Goal: Information Seeking & Learning: Learn about a topic

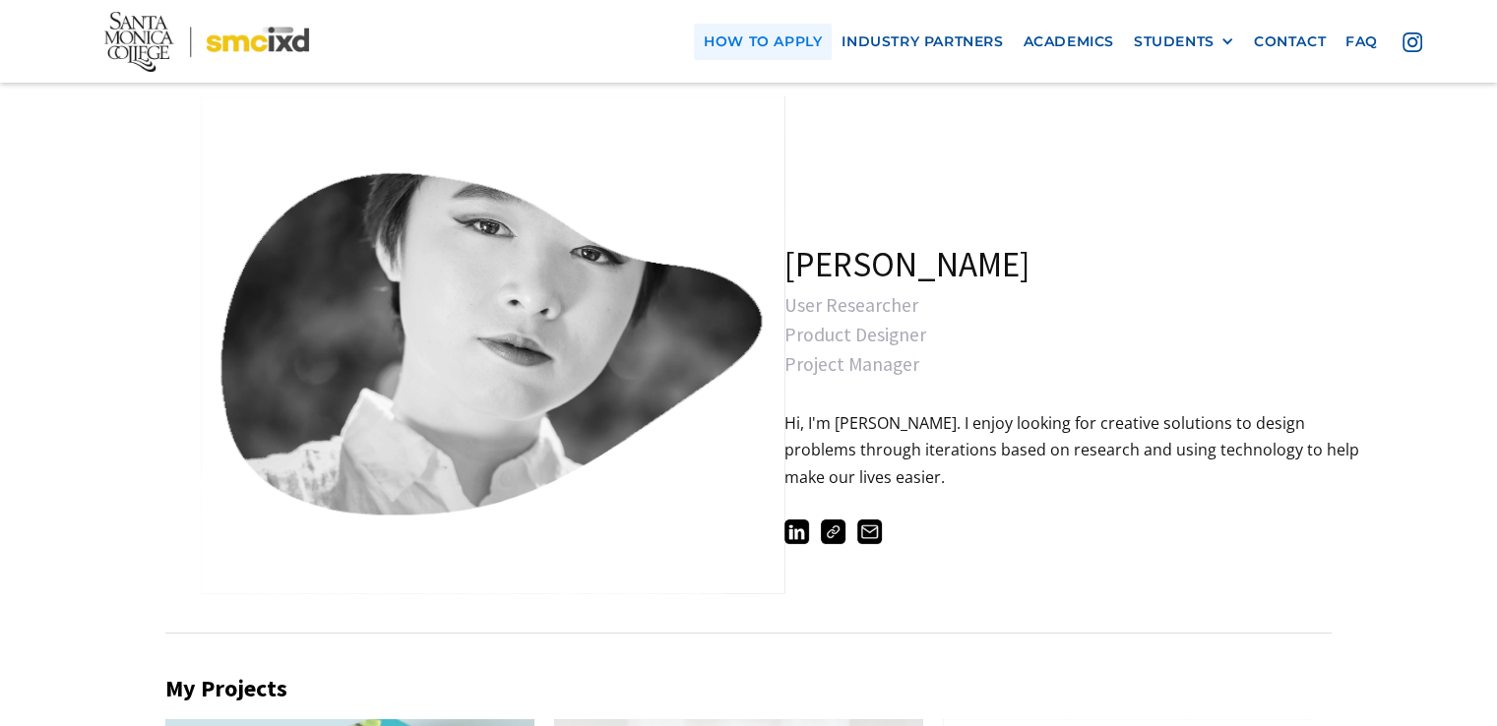
click at [776, 47] on link "how to apply" at bounding box center [763, 42] width 138 height 36
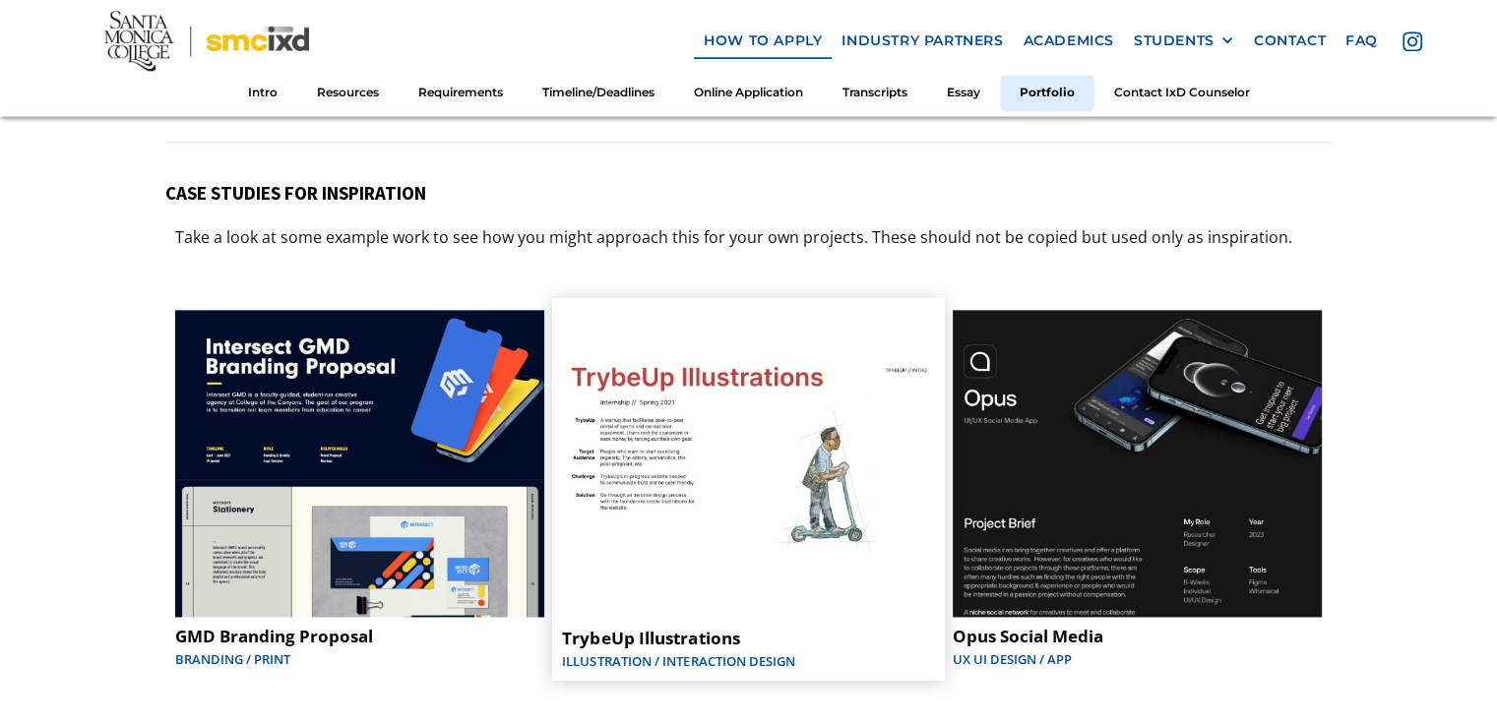
scroll to position [9966, 0]
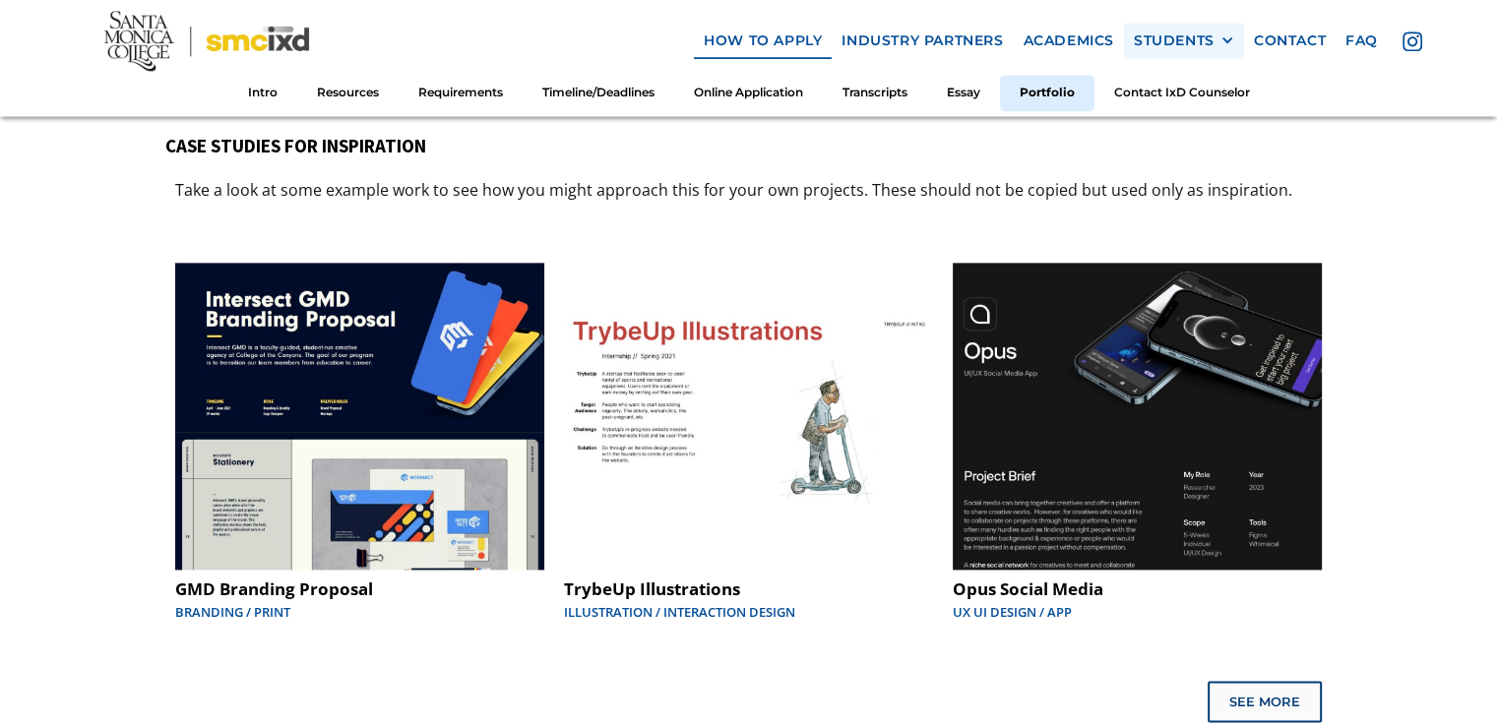
click at [1164, 40] on div "STUDENTS" at bounding box center [1174, 41] width 81 height 17
click at [1195, 112] on link "Current Students" at bounding box center [1222, 113] width 177 height 36
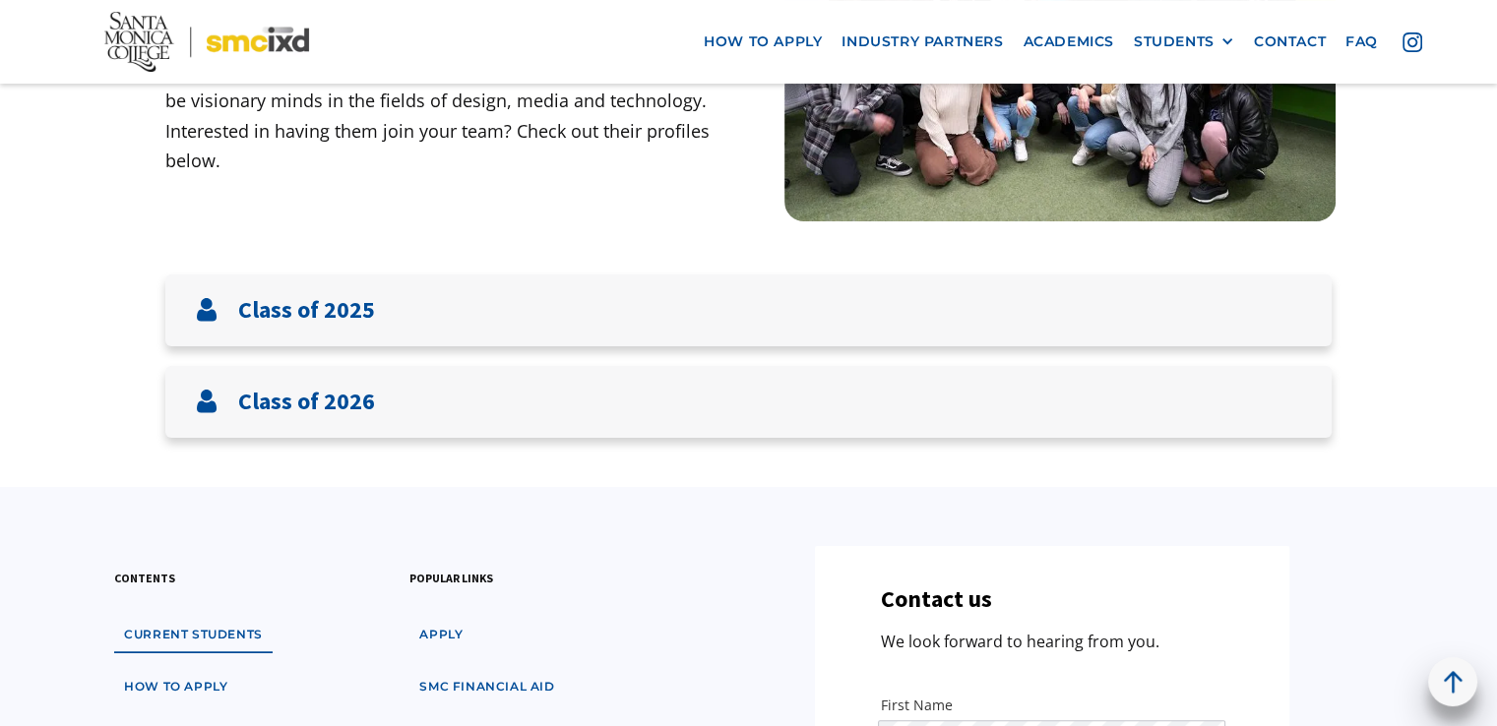
scroll to position [293, 0]
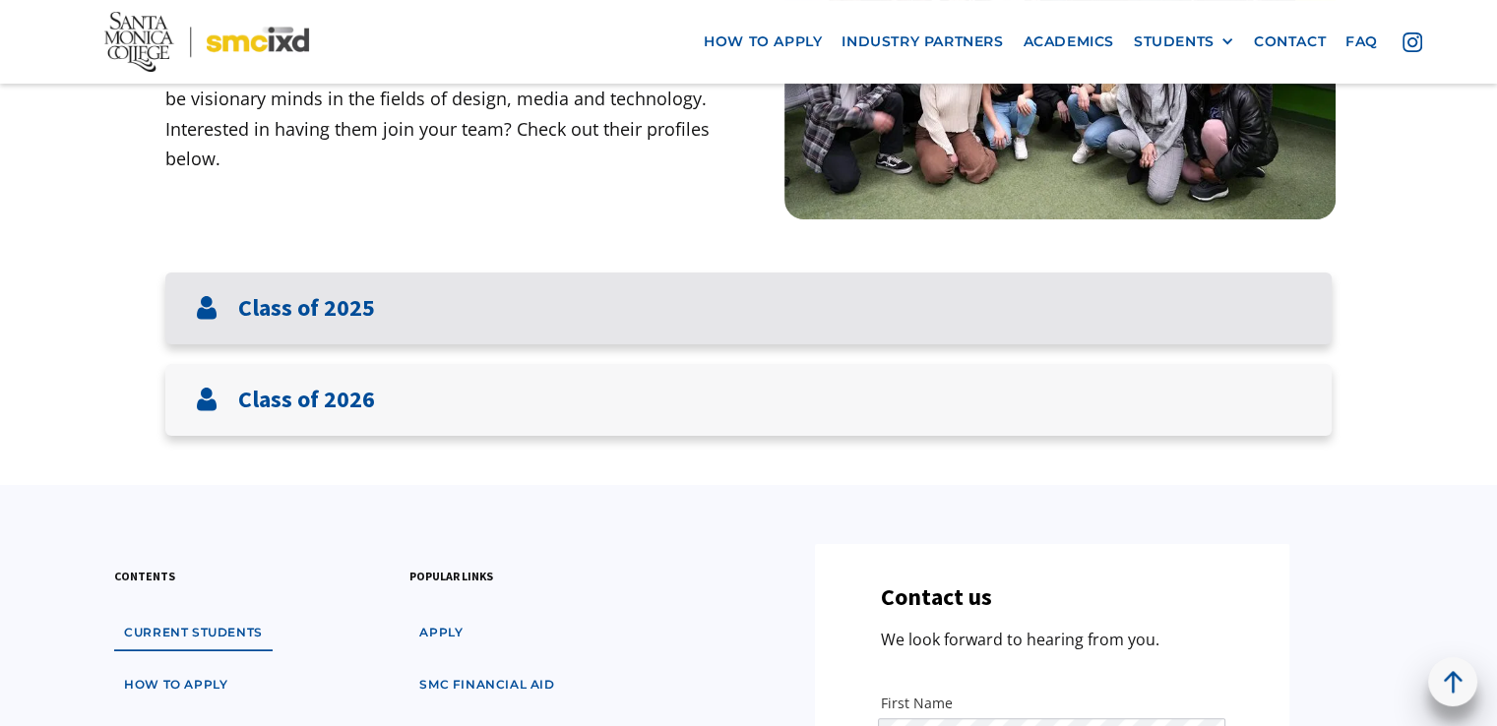
click at [336, 306] on h3 "Class of 2025" at bounding box center [306, 308] width 137 height 29
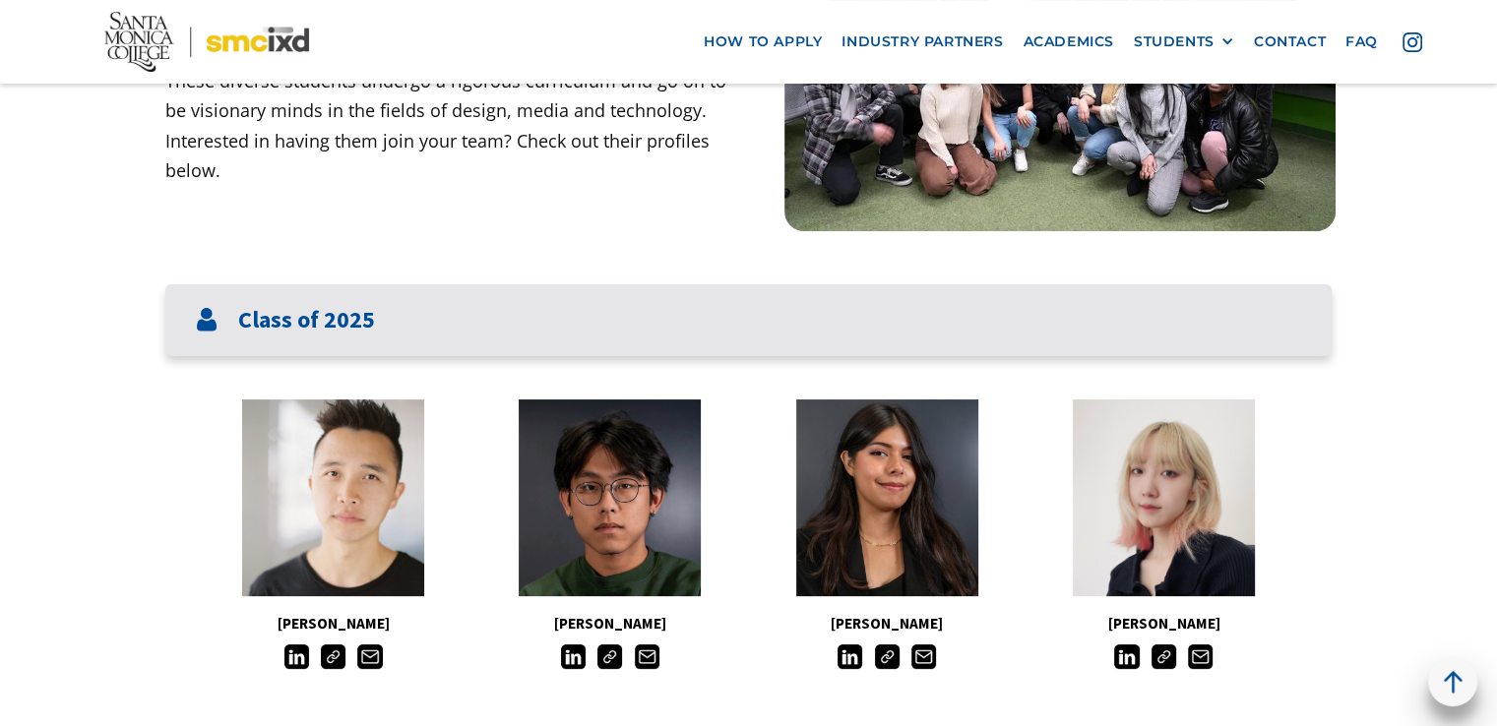
scroll to position [220, 0]
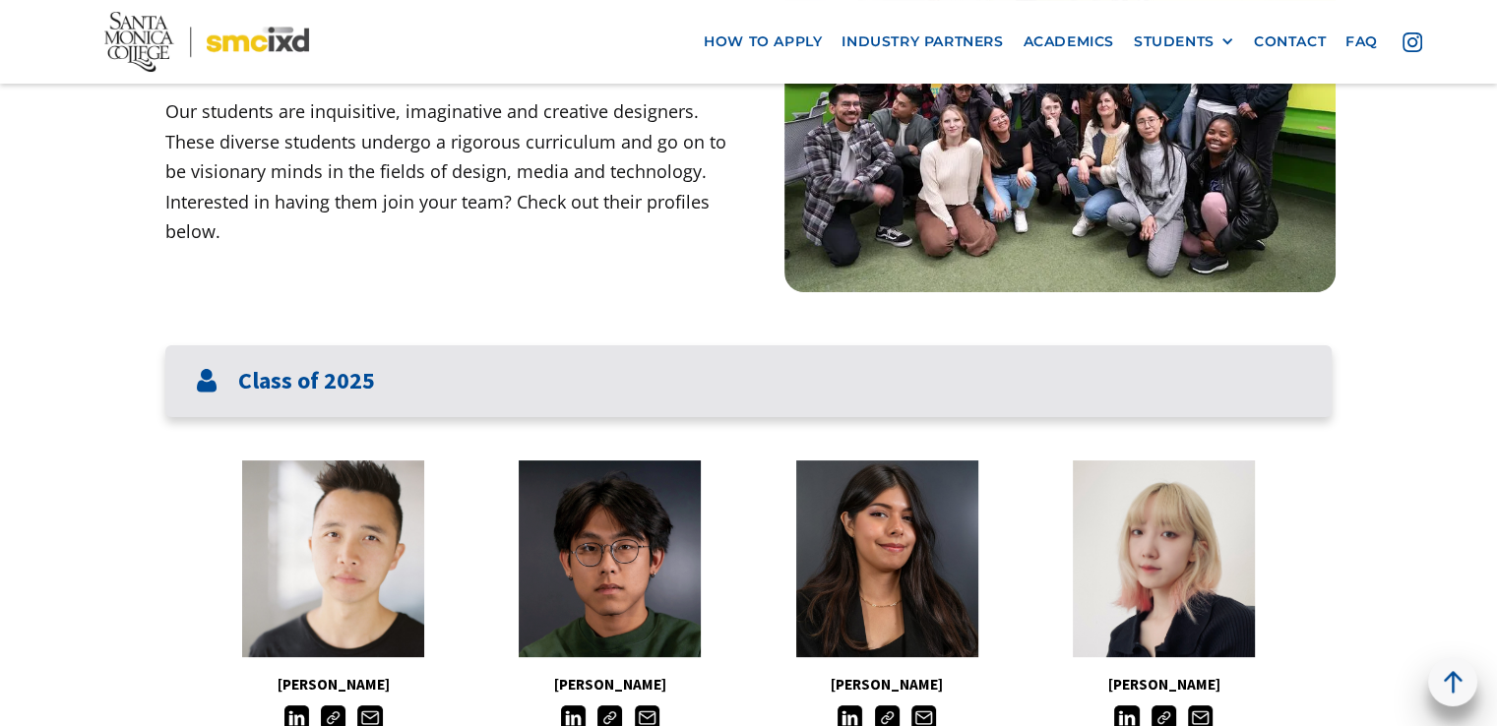
click at [335, 361] on div "Class of 2025" at bounding box center [748, 381] width 1166 height 72
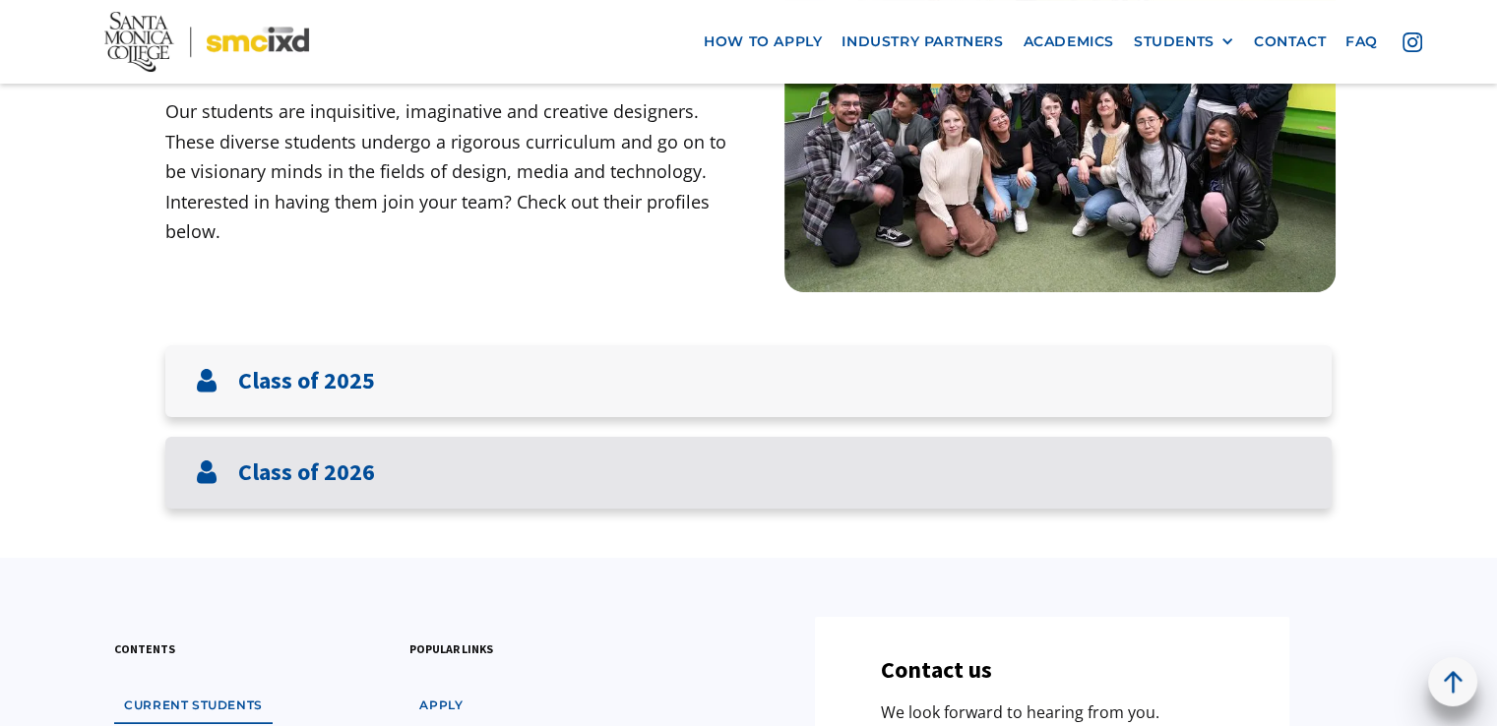
click at [334, 452] on div "Class of 2026" at bounding box center [748, 473] width 1166 height 72
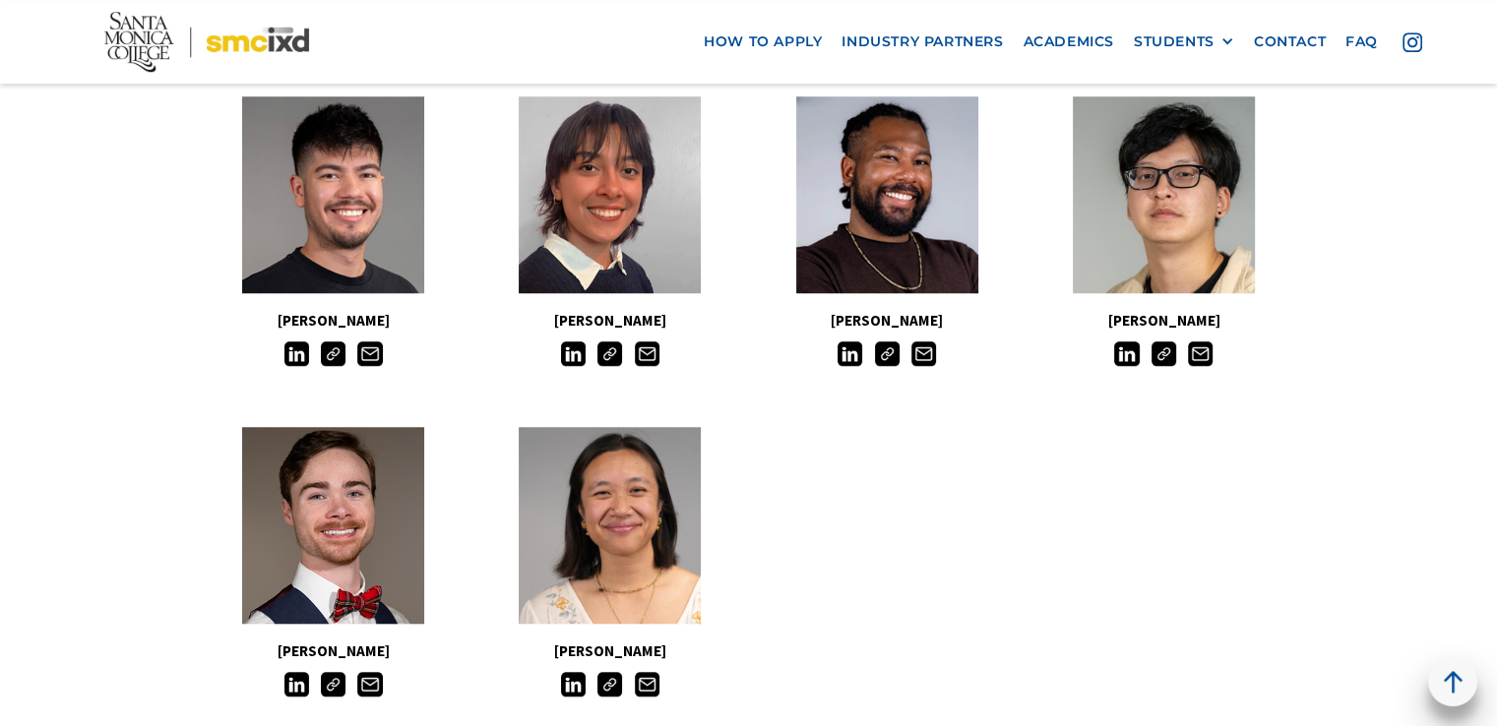
scroll to position [1669, 0]
click at [1165, 36] on div "STUDENTS" at bounding box center [1174, 41] width 81 height 17
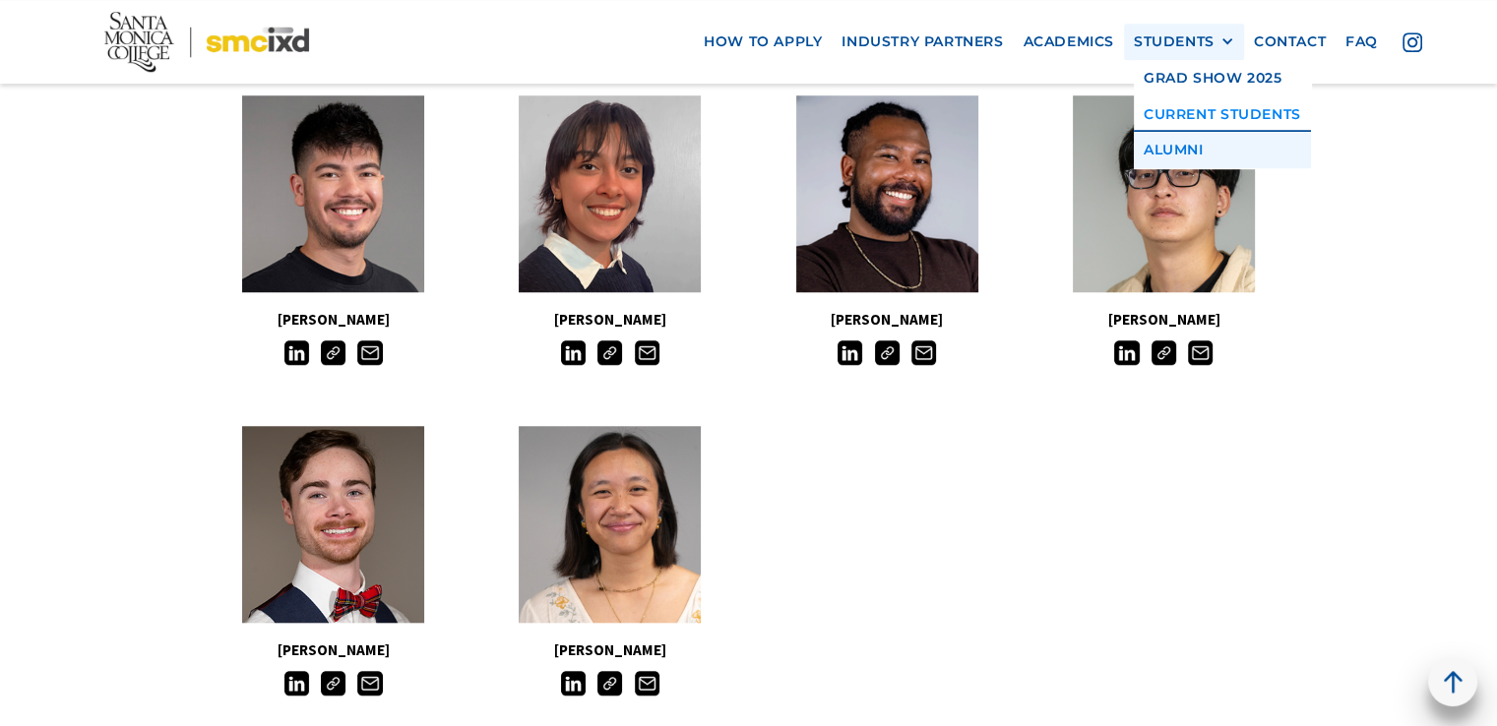
click at [1195, 151] on link "Alumni" at bounding box center [1222, 150] width 177 height 36
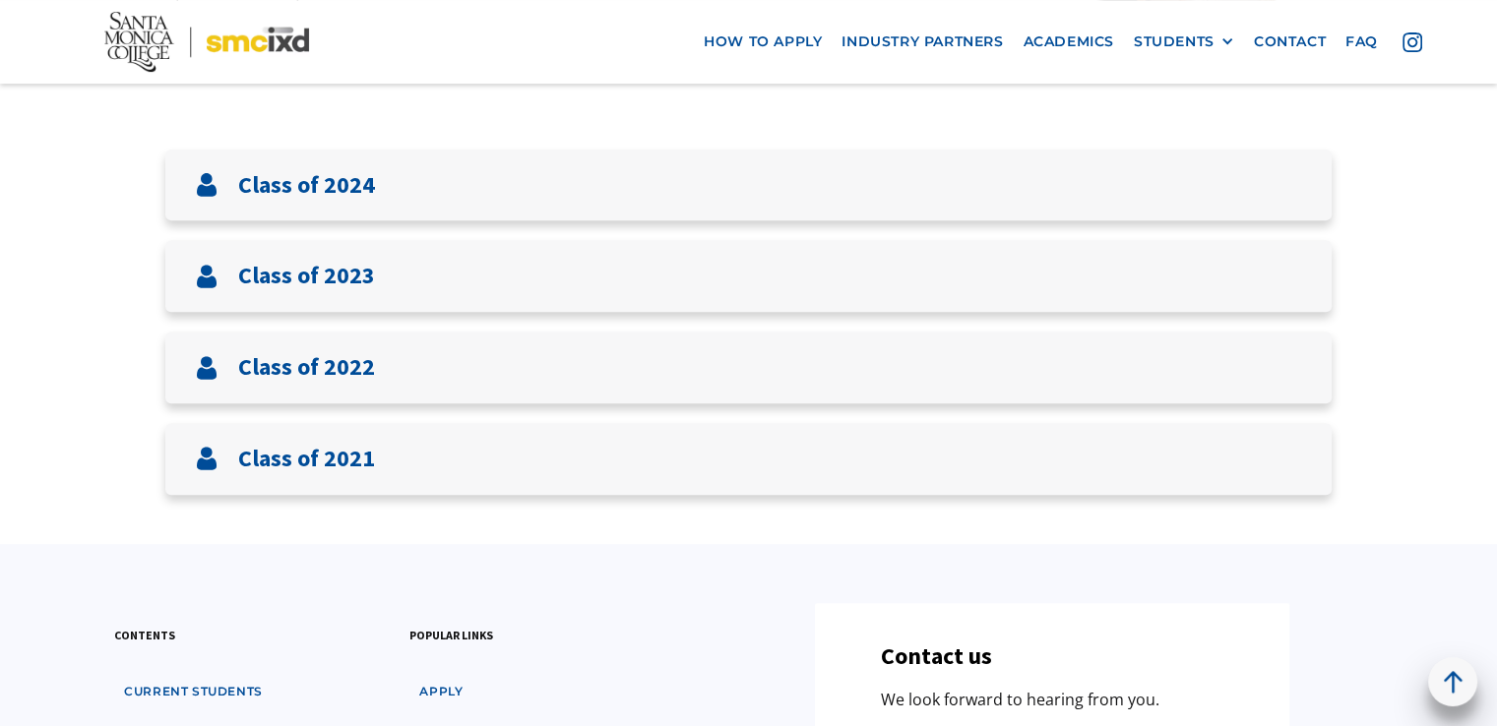
scroll to position [724, 0]
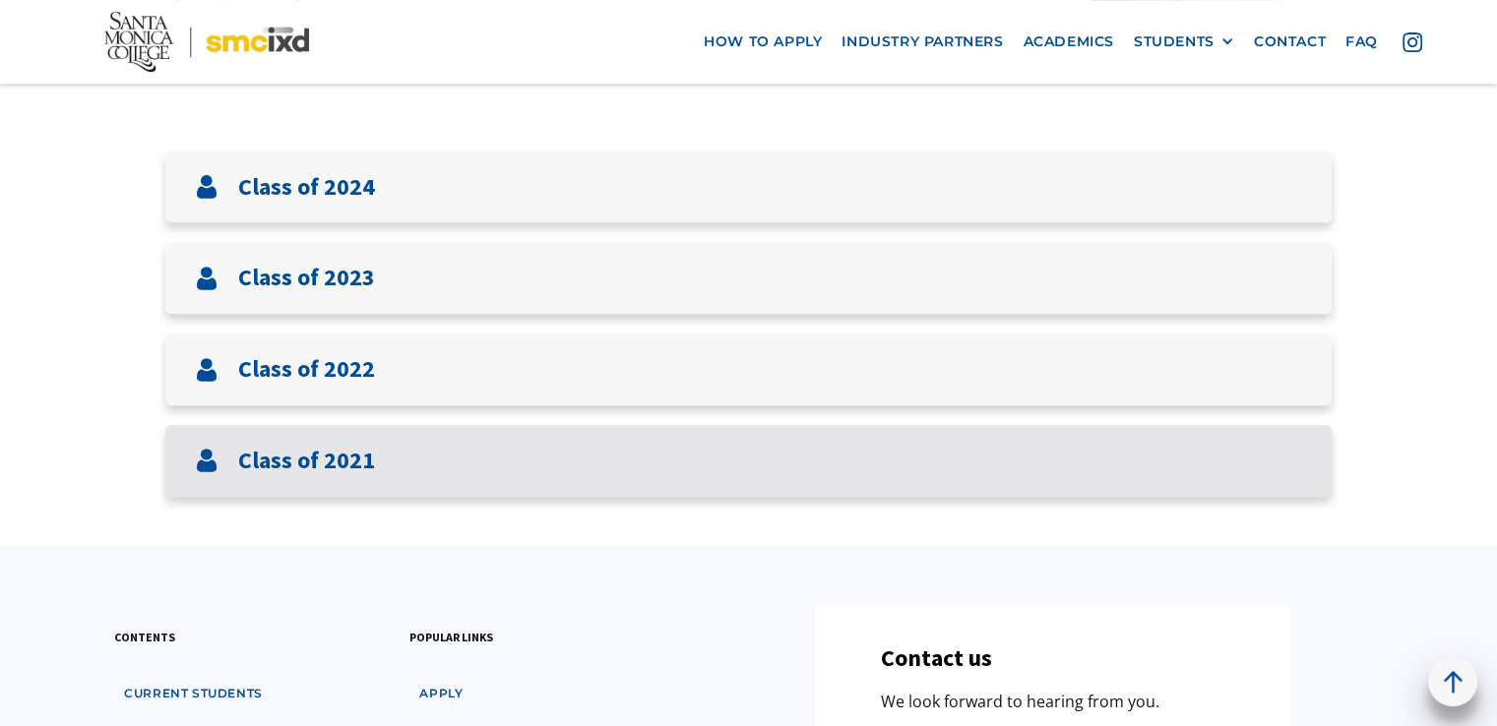
click at [397, 463] on div "Class of 2021" at bounding box center [748, 461] width 1166 height 72
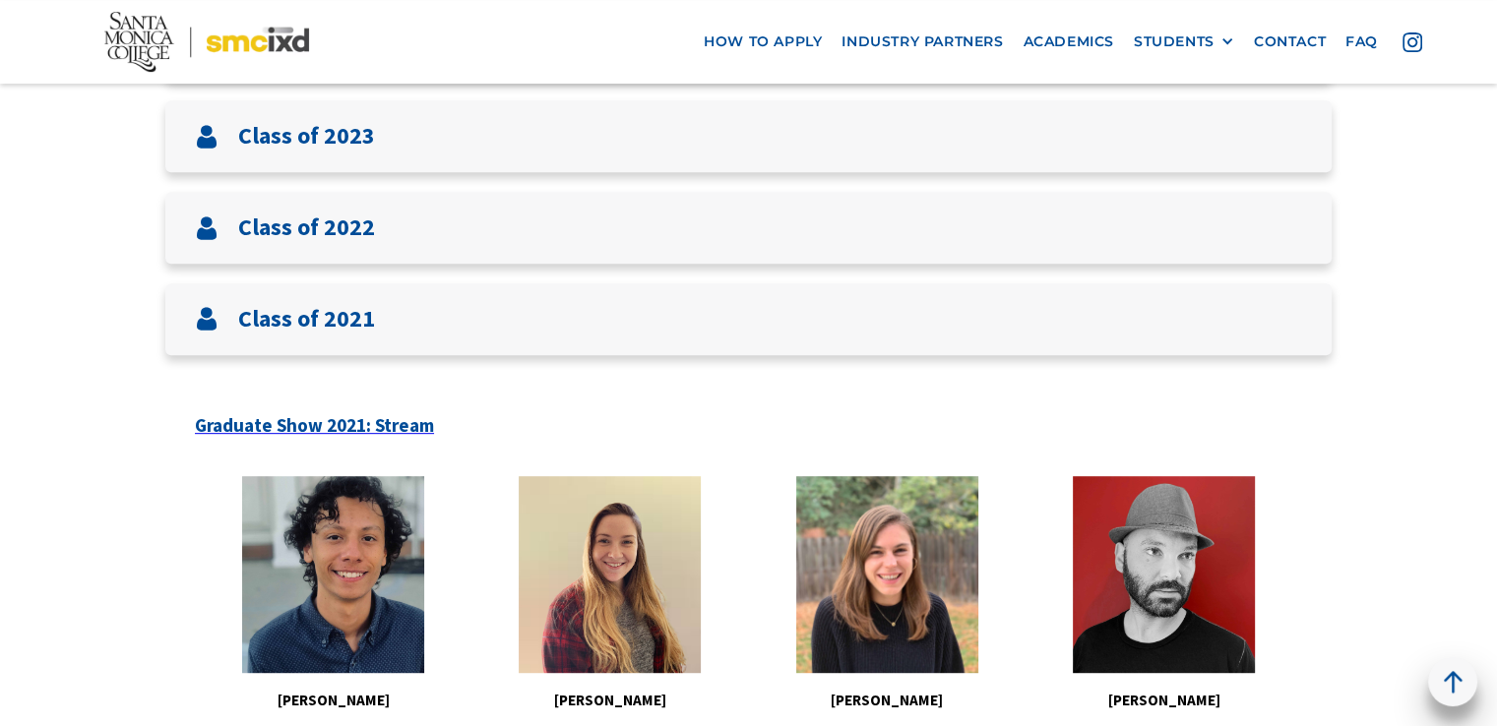
scroll to position [874, 0]
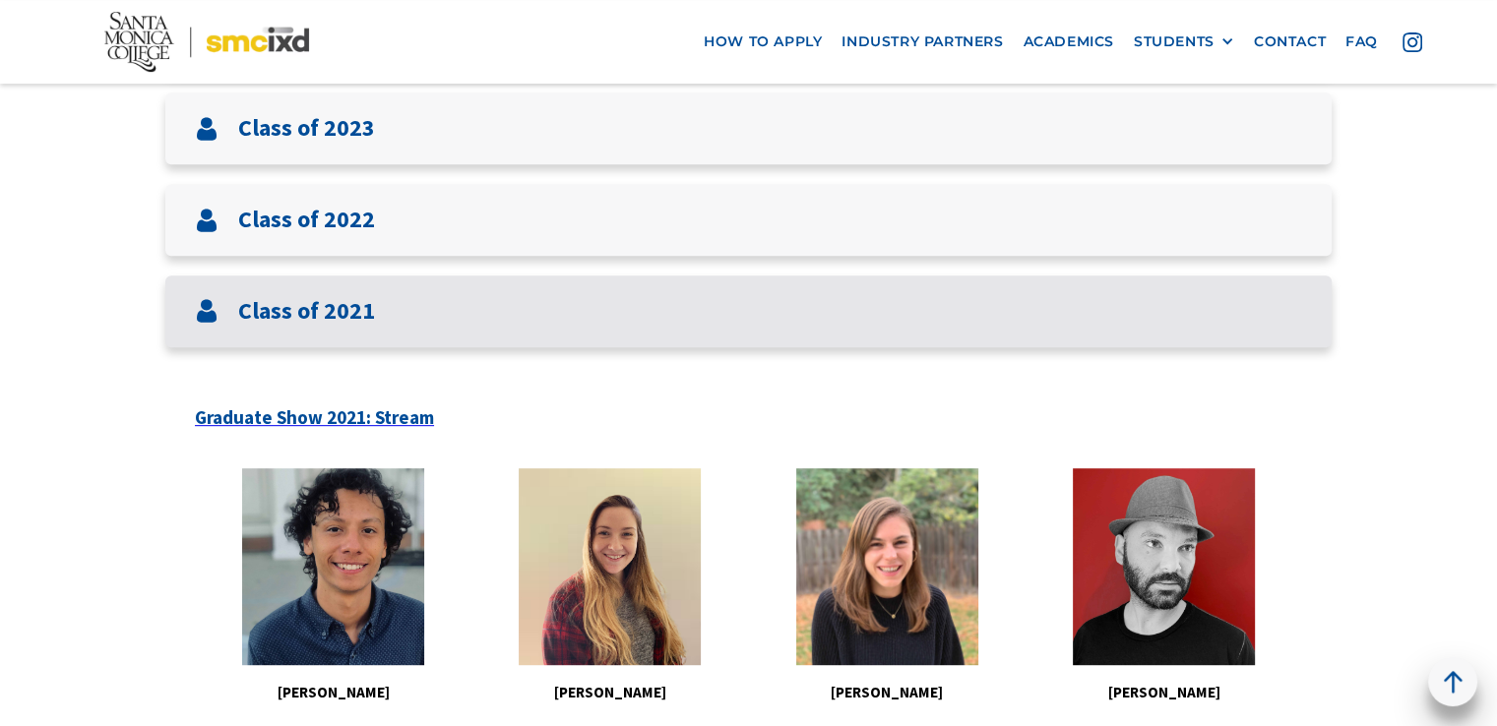
click at [303, 297] on h3 "Class of 2021" at bounding box center [306, 311] width 137 height 29
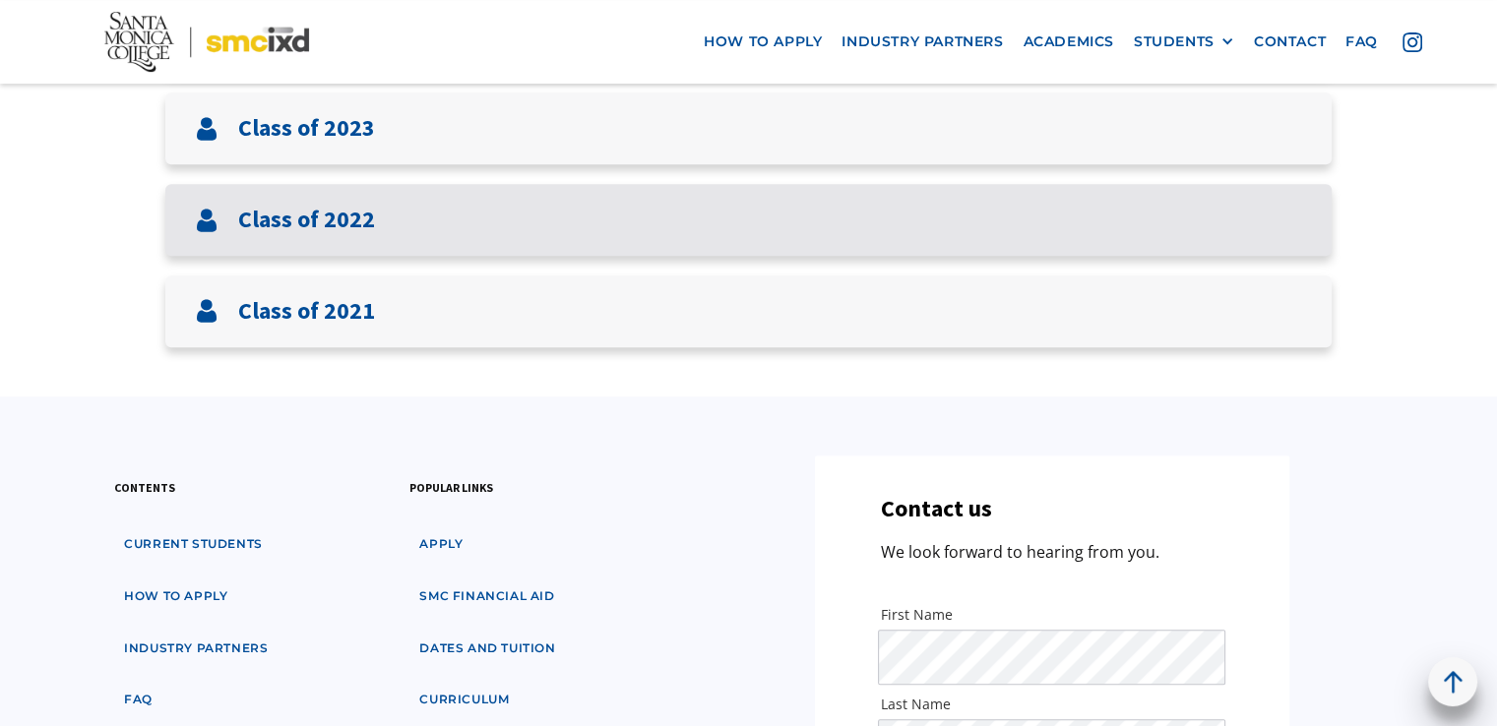
click at [335, 214] on h3 "Class of 2022" at bounding box center [306, 220] width 137 height 29
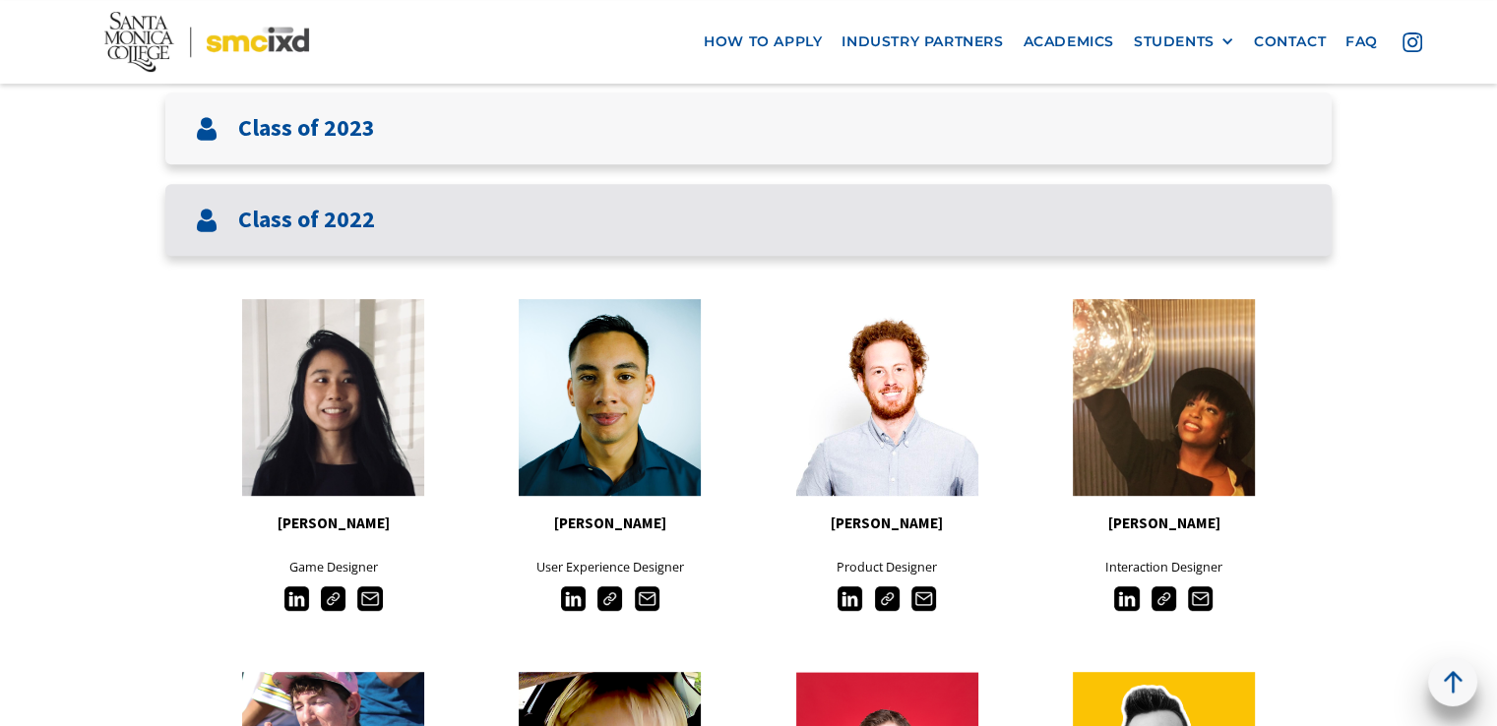
click at [335, 214] on h3 "Class of 2022" at bounding box center [306, 220] width 137 height 29
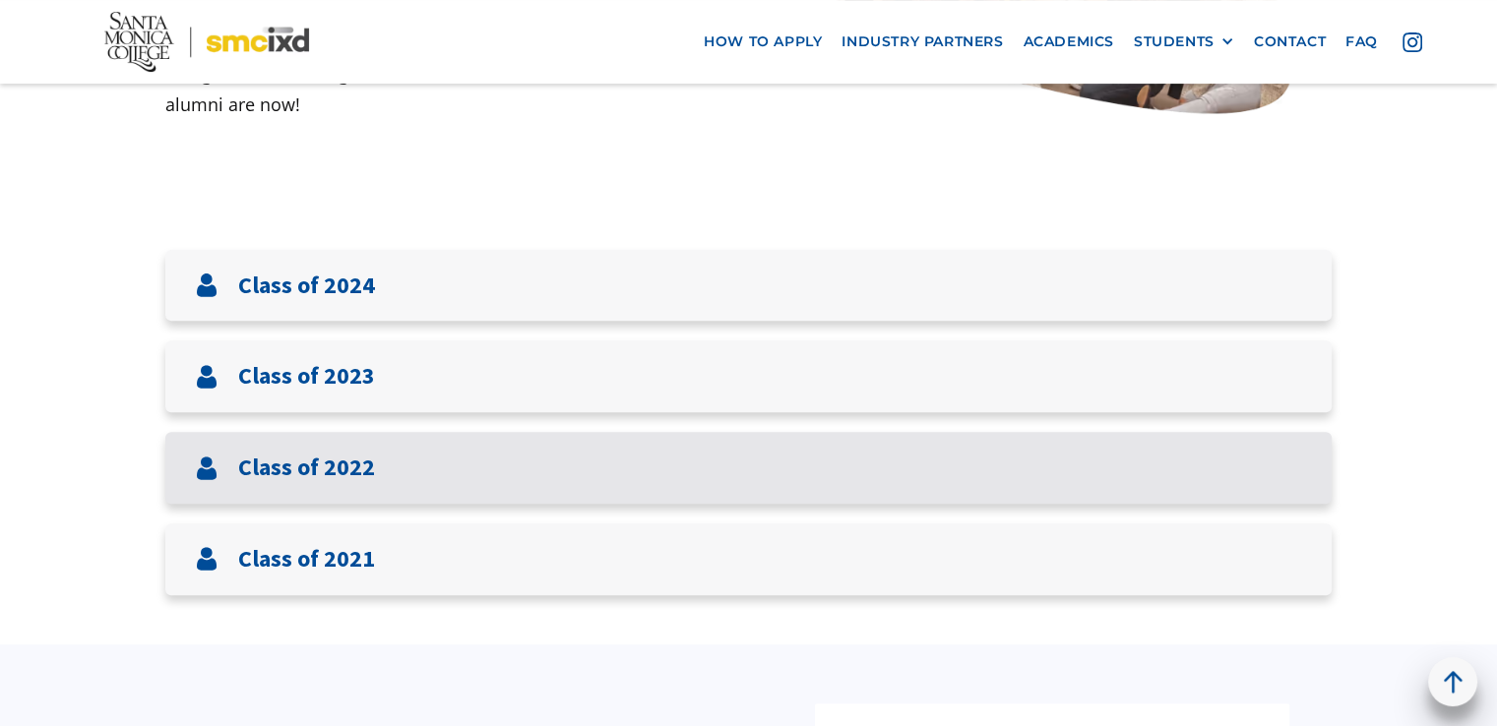
scroll to position [626, 0]
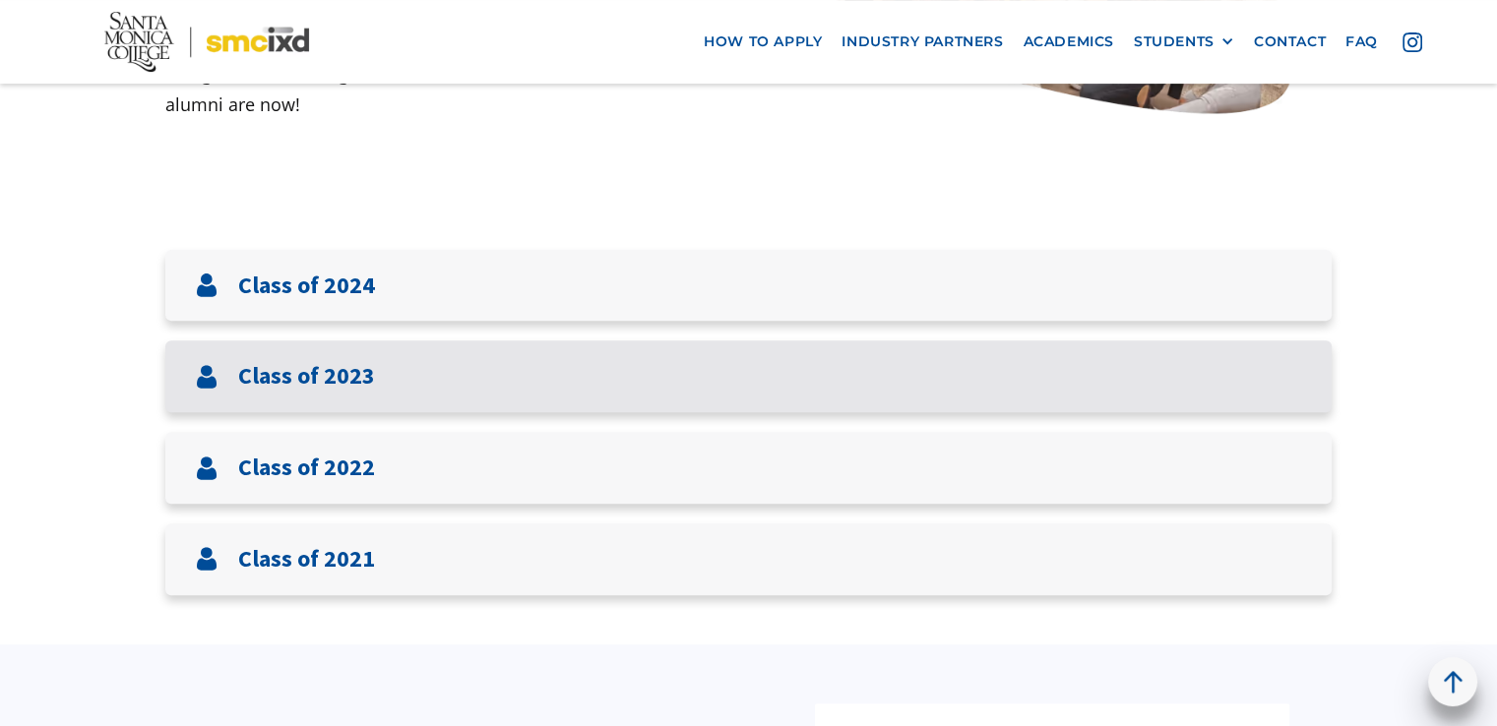
click at [331, 378] on h3 "Class of 2023" at bounding box center [306, 376] width 137 height 29
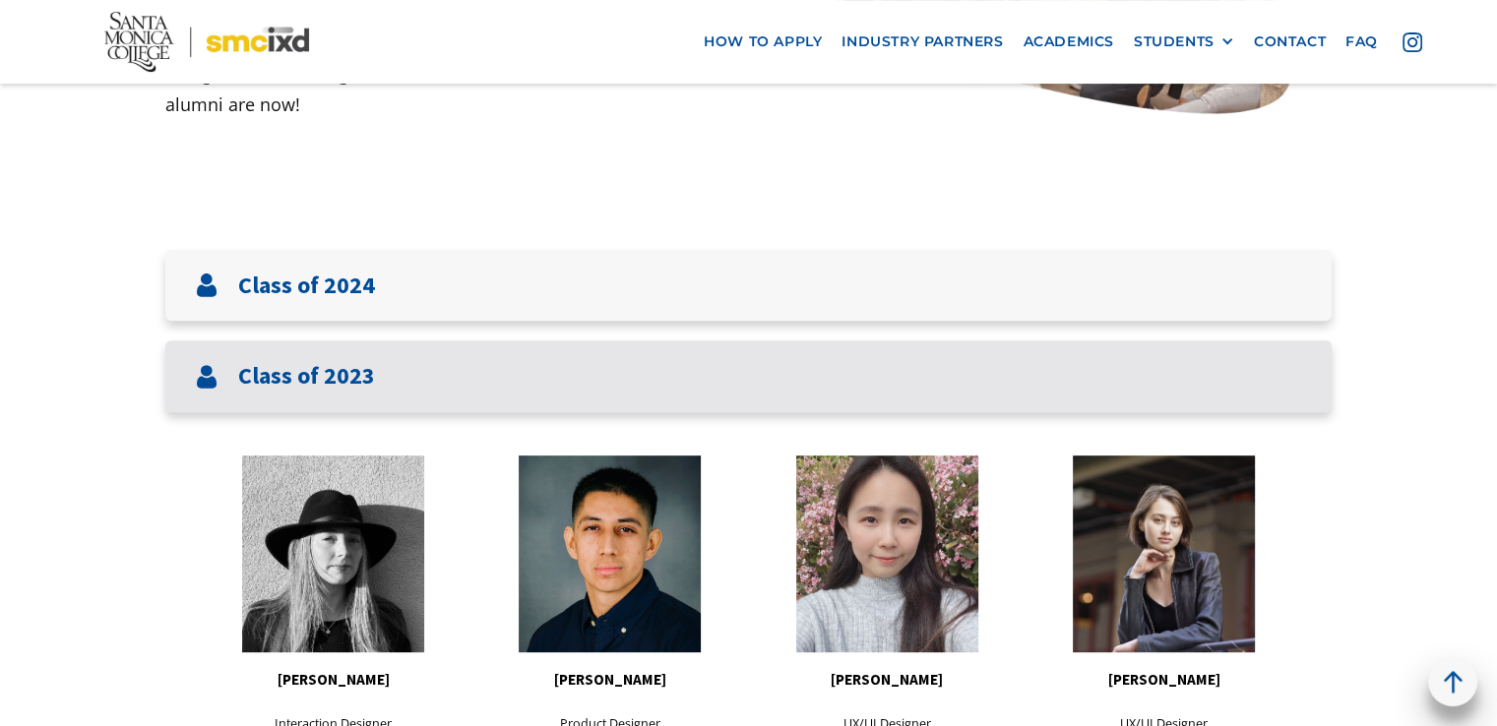
click at [331, 378] on h3 "Class of 2023" at bounding box center [306, 376] width 137 height 29
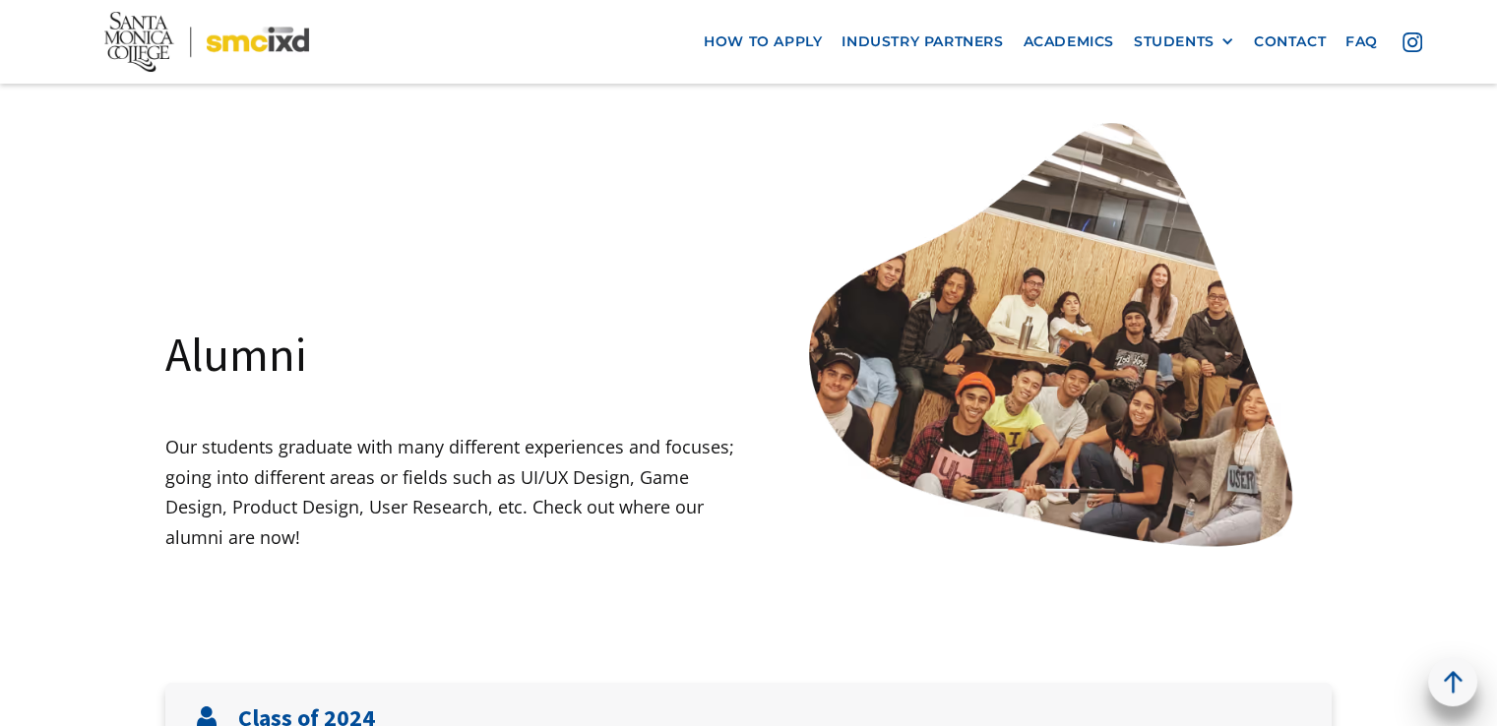
scroll to position [20, 0]
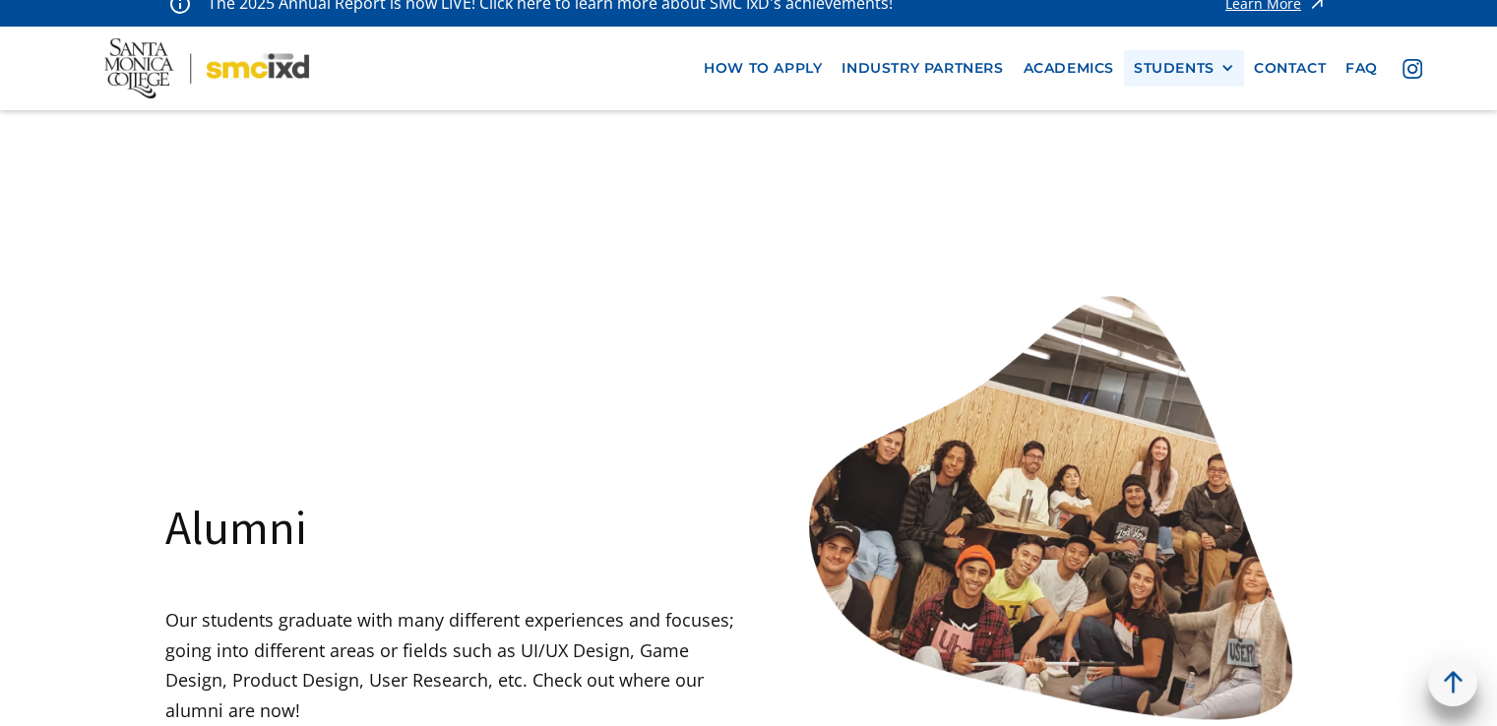
click at [1177, 74] on div "STUDENTS" at bounding box center [1174, 68] width 81 height 17
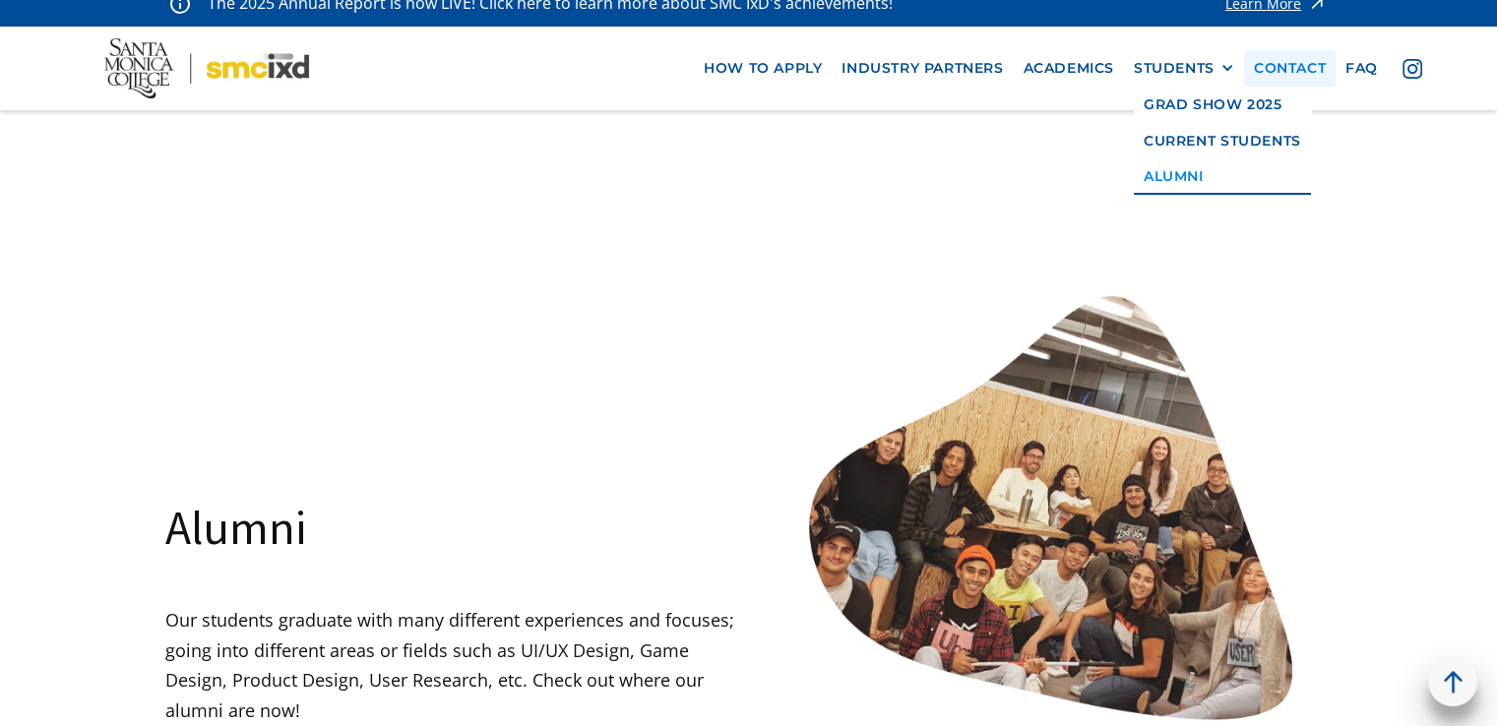
click at [1281, 84] on link "contact" at bounding box center [1290, 68] width 92 height 36
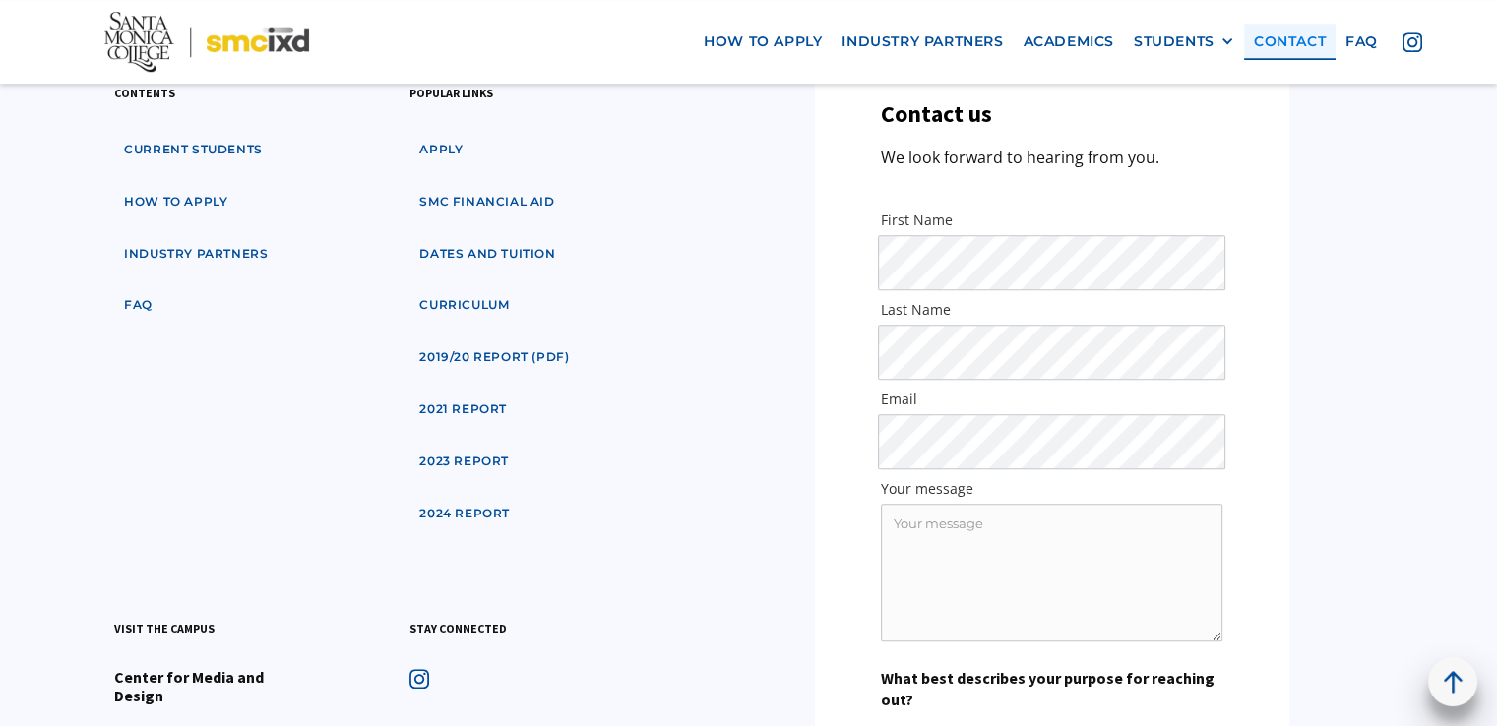
scroll to position [1270, 0]
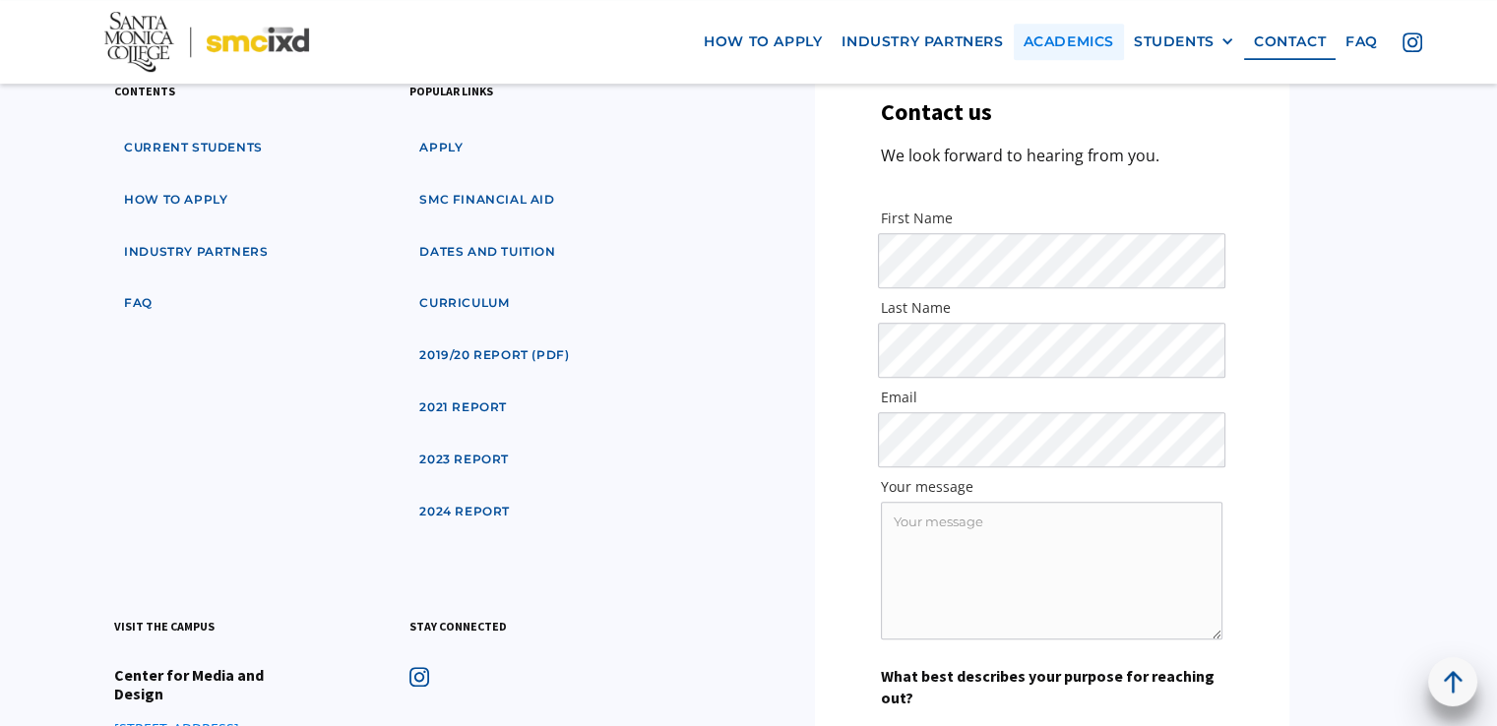
click at [1086, 39] on link "Academics" at bounding box center [1068, 42] width 110 height 36
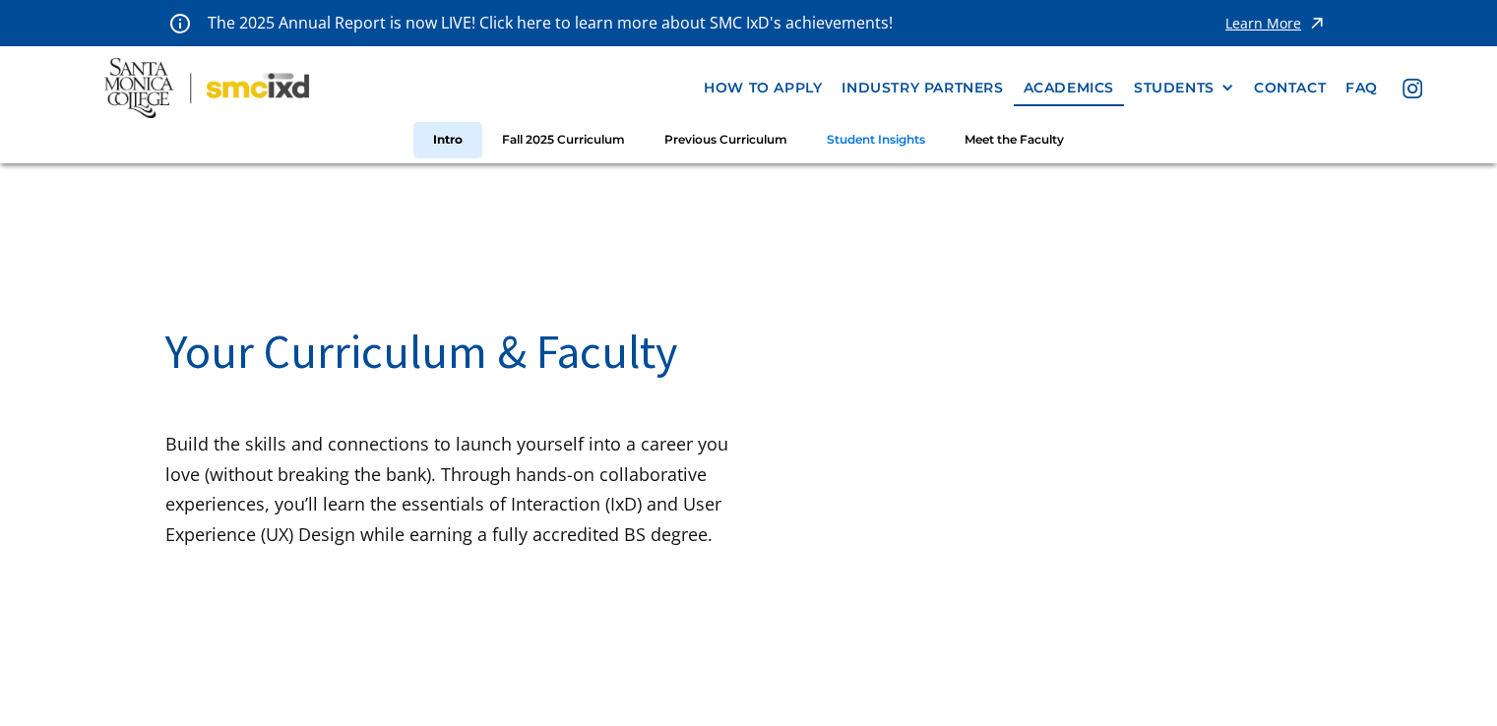
click at [846, 139] on link "Student Insights" at bounding box center [876, 140] width 138 height 36
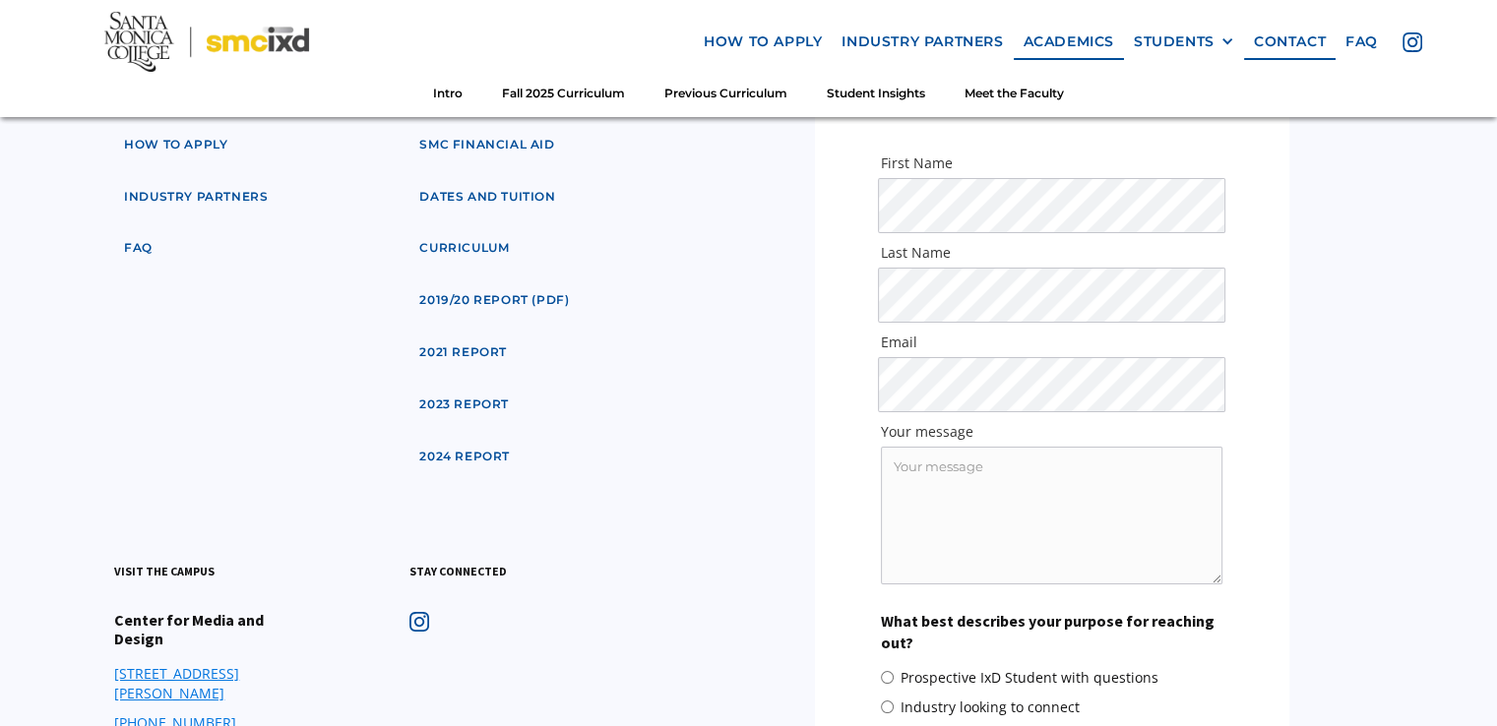
scroll to position [7120, 0]
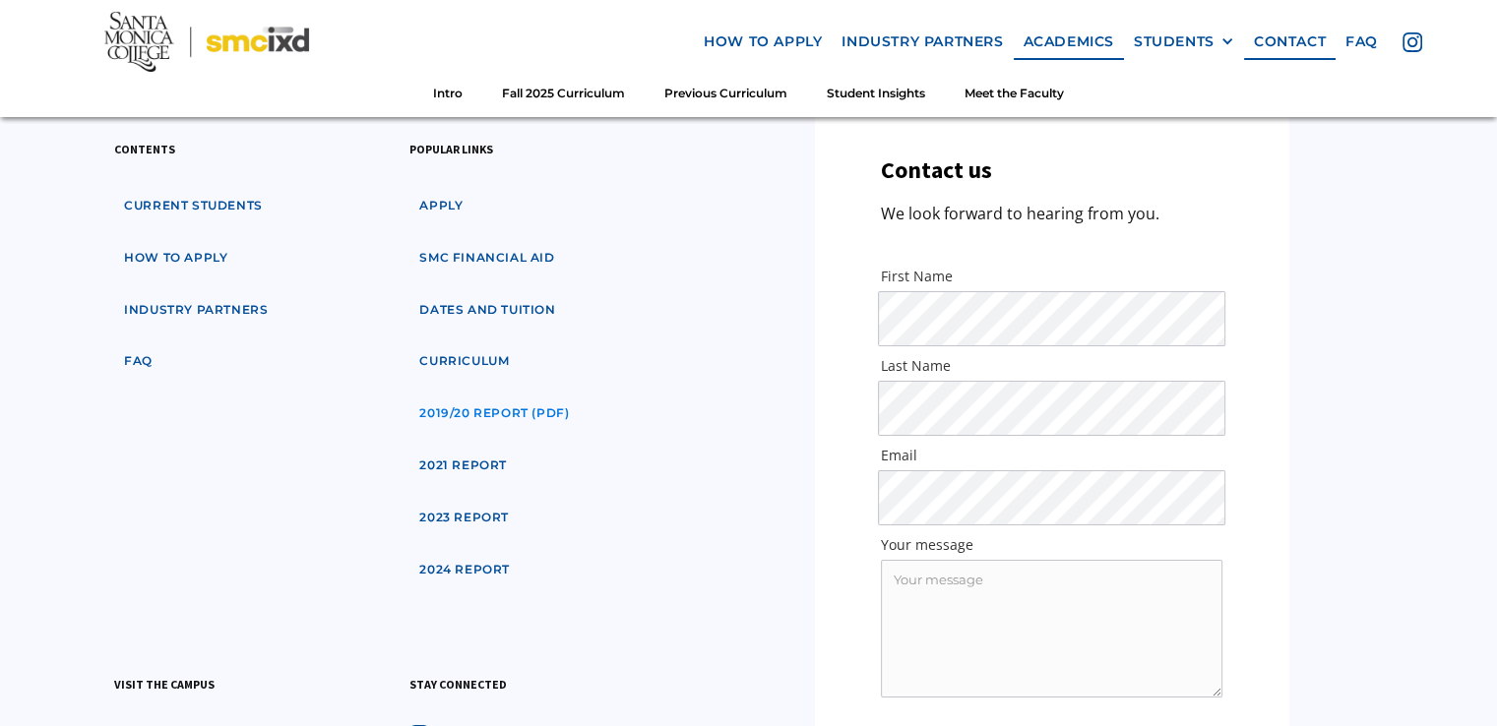
click at [555, 398] on link "2019/20 Report (pdf)" at bounding box center [493, 414] width 169 height 36
